Goal: Information Seeking & Learning: Find specific fact

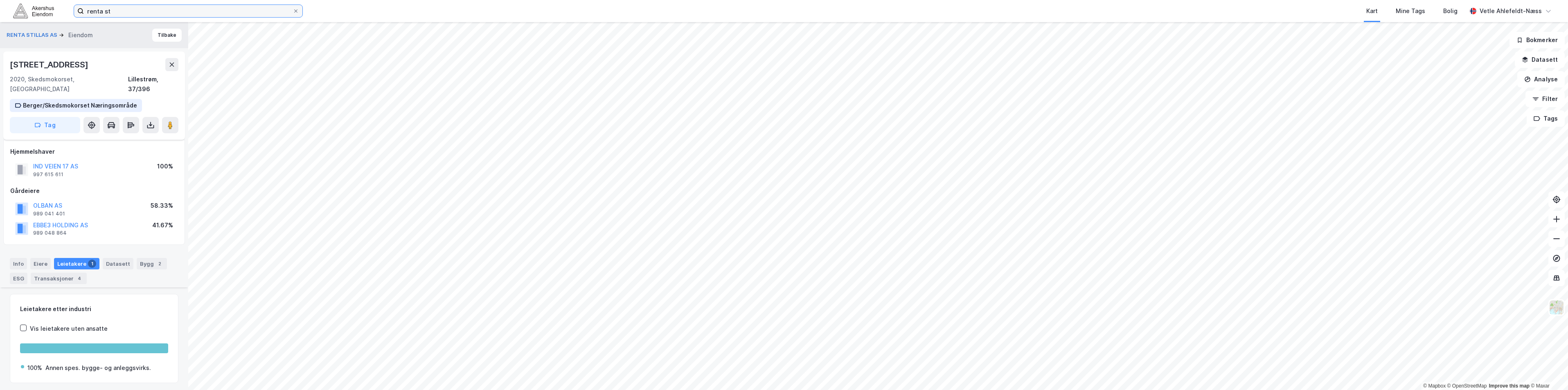
click at [114, 8] on input "renta st" at bounding box center [188, 11] width 209 height 12
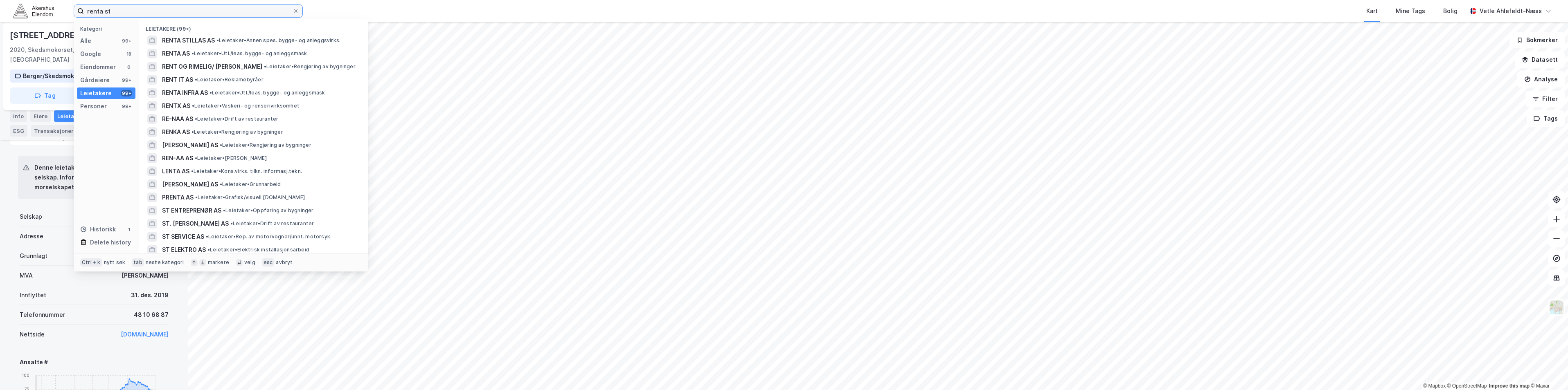
click at [114, 8] on input "renta st" at bounding box center [188, 11] width 209 height 12
click at [134, 9] on input "properly" at bounding box center [188, 11] width 209 height 12
type input "propely"
click at [301, 44] on div "PROPELY TECHNOLOGIES AS • Leietaker • Dataprogrammeringstjenester" at bounding box center [261, 40] width 198 height 10
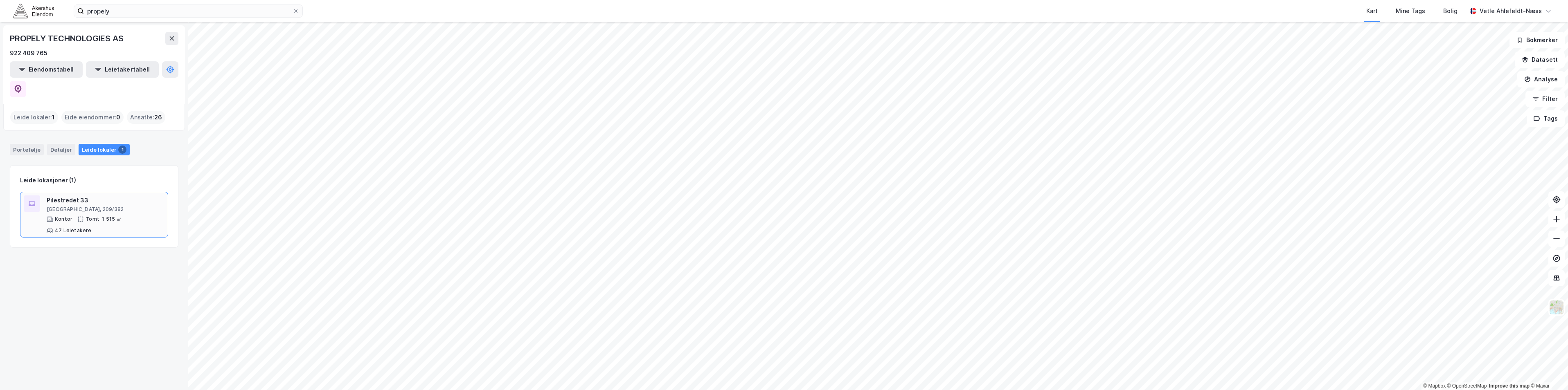
click at [133, 196] on div "Pilestredet 33 [GEOGRAPHIC_DATA], 209/382 Kontor Tomt: 1 515 ㎡ 47 Leietakere" at bounding box center [105, 215] width 118 height 38
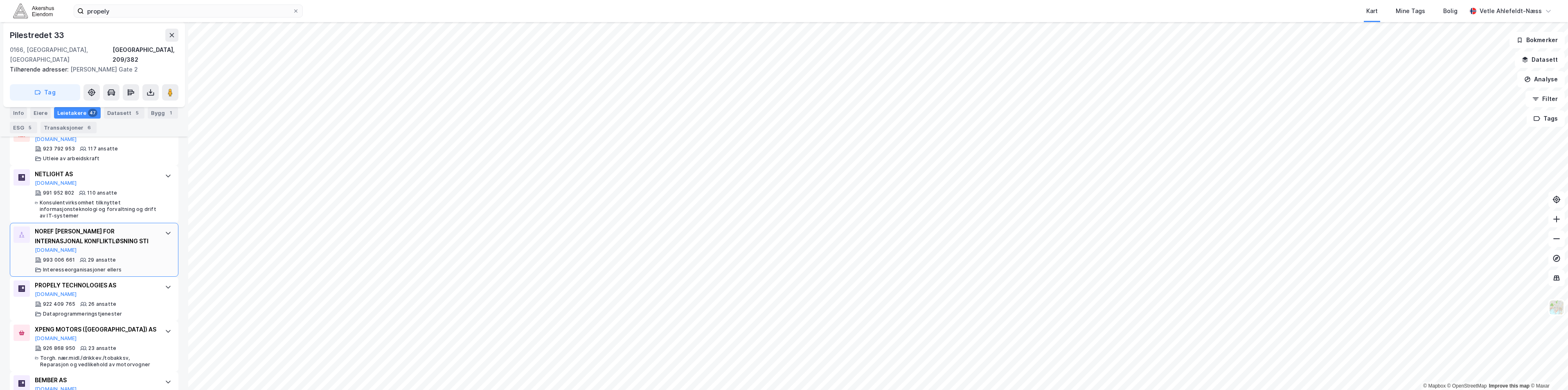
scroll to position [438, 0]
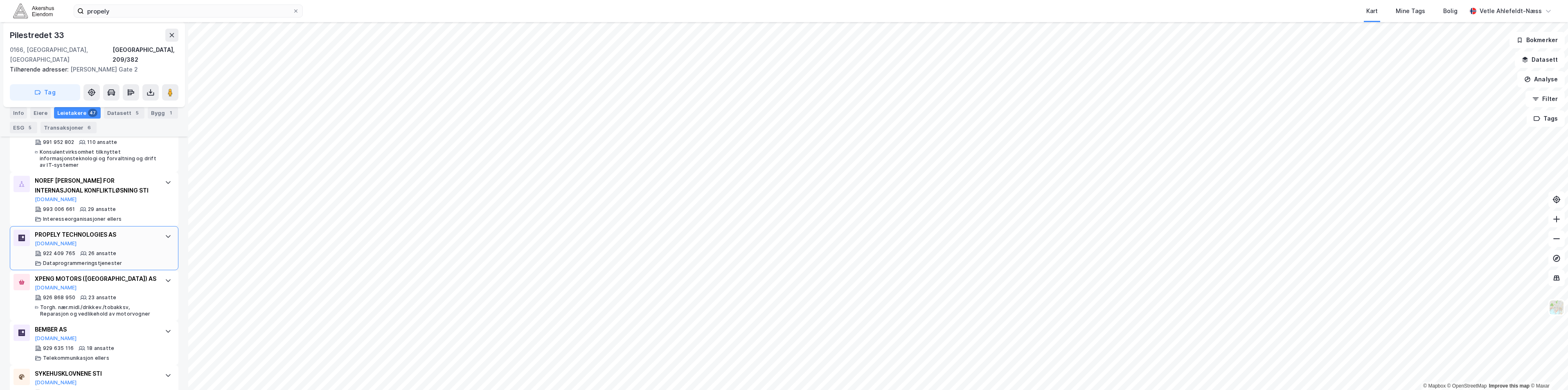
click at [142, 230] on div "PROPELY TECHNOLOGIES AS [DOMAIN_NAME]" at bounding box center [96, 238] width 122 height 17
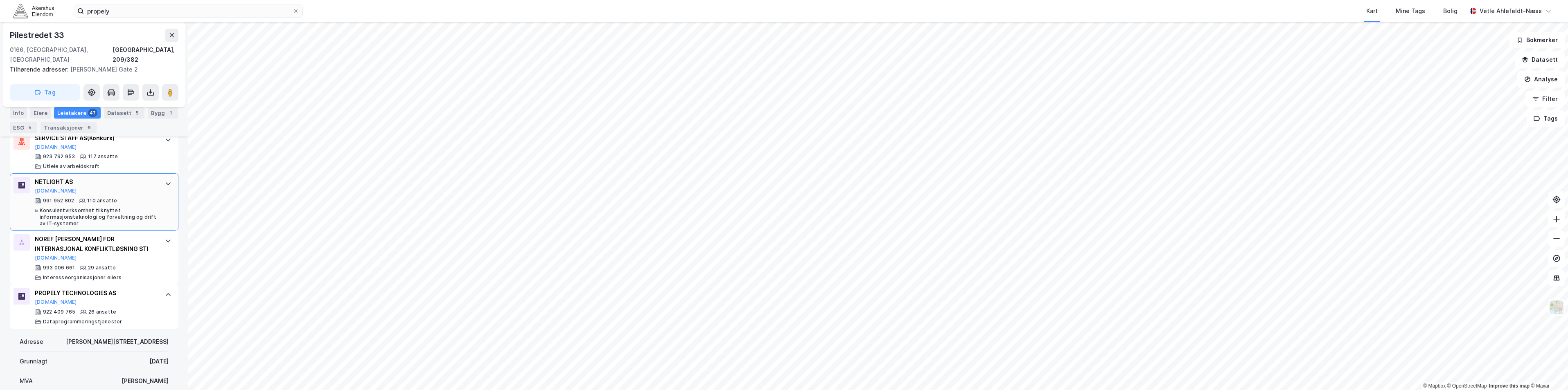
scroll to position [356, 0]
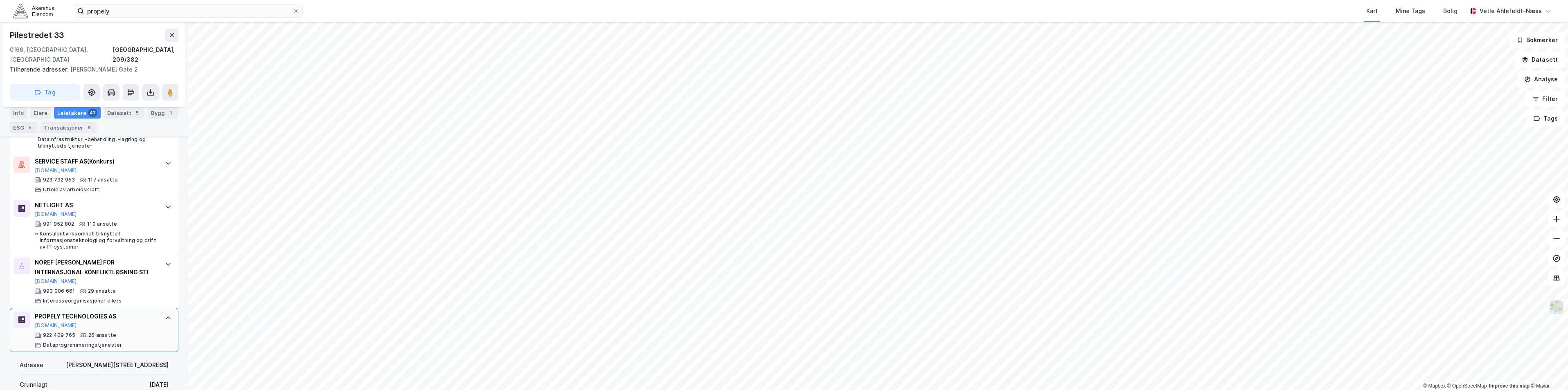
click at [142, 312] on div "PROPELY TECHNOLOGIES AS [DOMAIN_NAME]" at bounding box center [96, 320] width 122 height 17
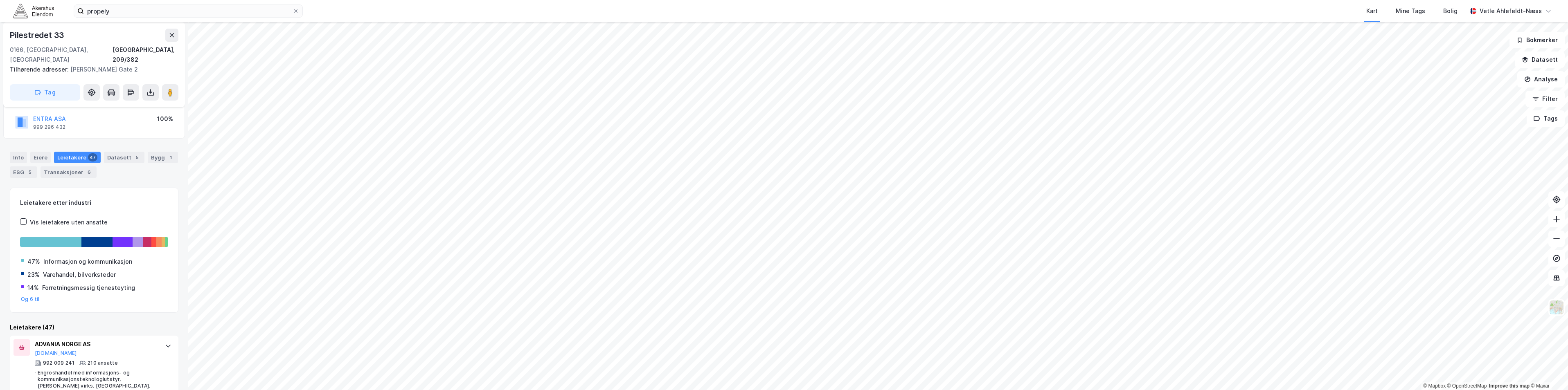
scroll to position [70, 0]
